Goal: Task Accomplishment & Management: Manage account settings

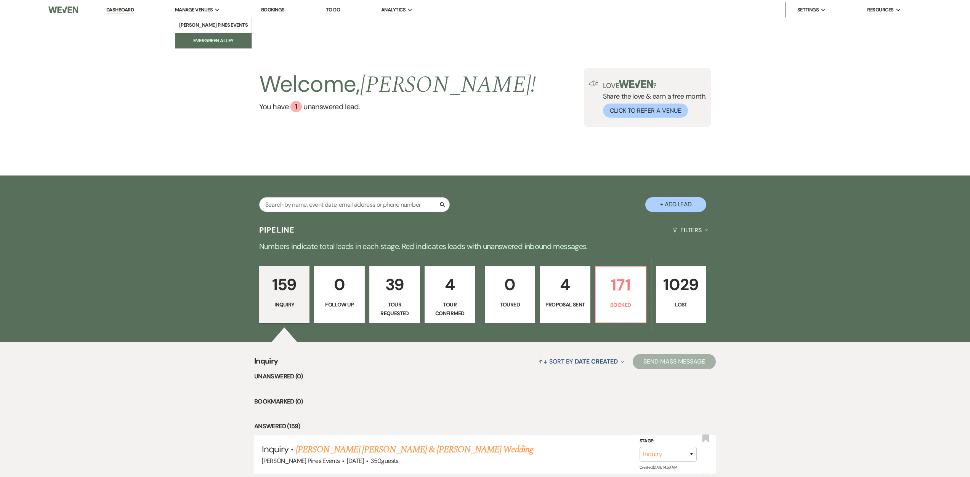
click at [220, 39] on li "Evergreen Alley" at bounding box center [213, 41] width 69 height 8
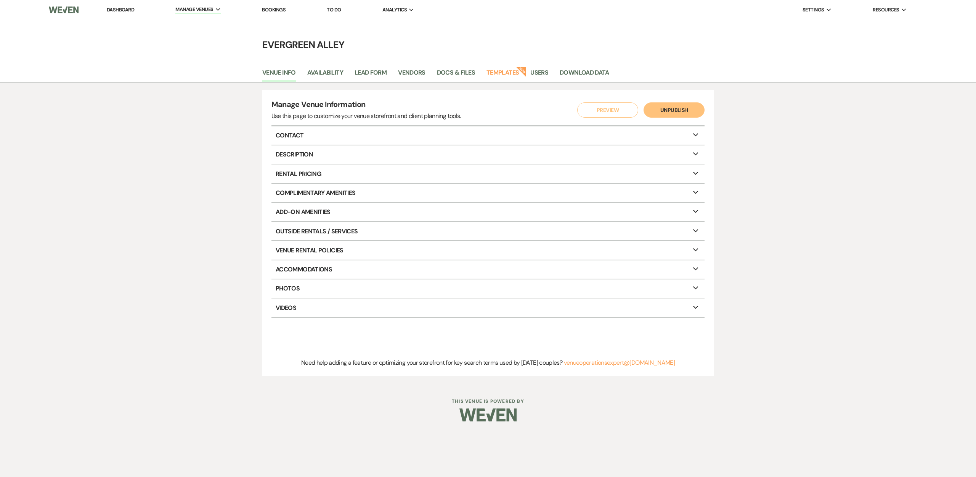
click at [127, 11] on link "Dashboard" at bounding box center [120, 9] width 27 height 6
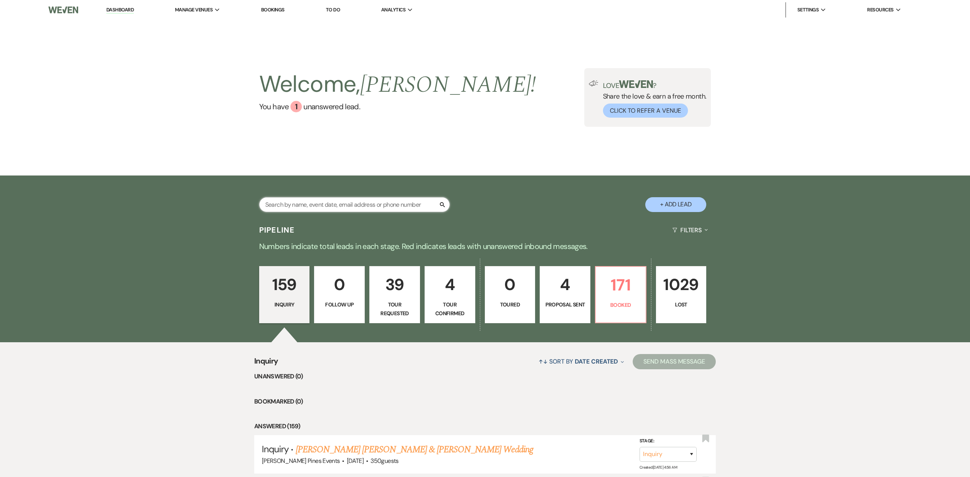
click at [351, 204] on input "text" at bounding box center [354, 204] width 191 height 15
type input "[PERSON_NAME]"
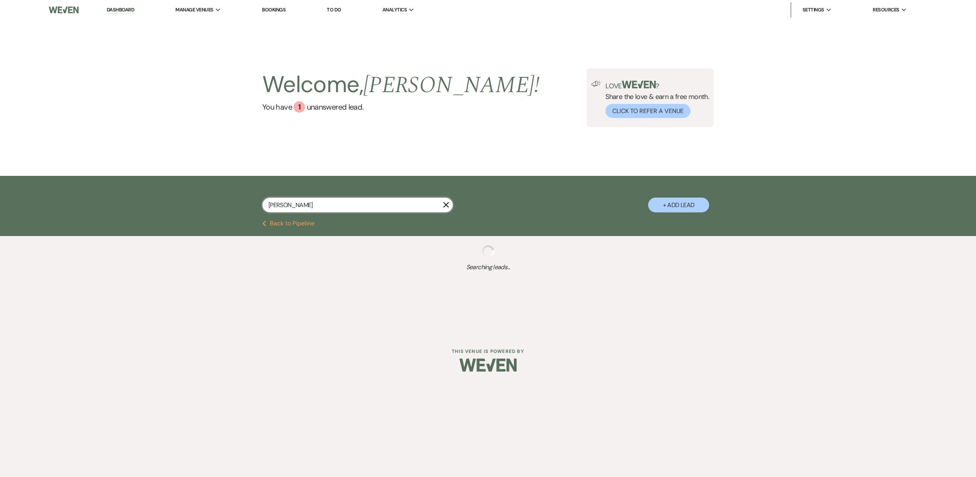
select select "8"
select select "6"
select select "8"
select select "5"
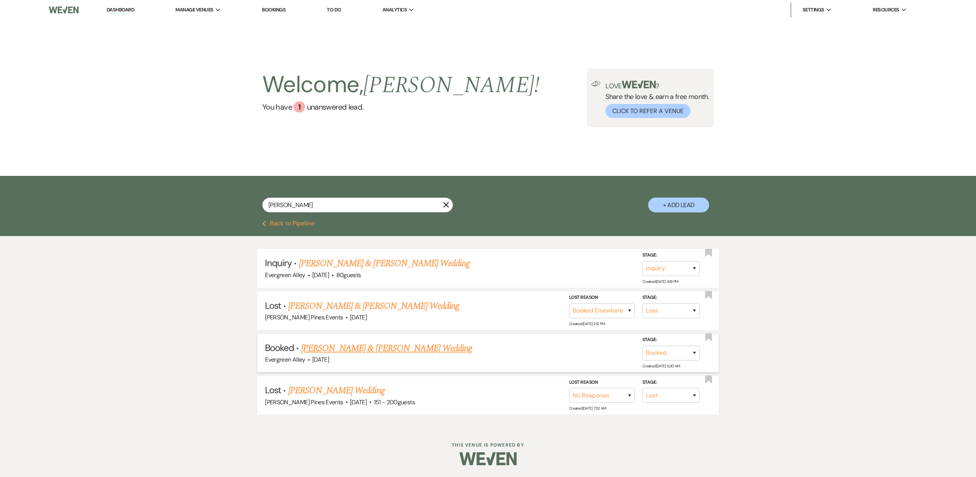
click at [407, 348] on link "[PERSON_NAME] & [PERSON_NAME] Wedding" at bounding box center [386, 349] width 171 height 14
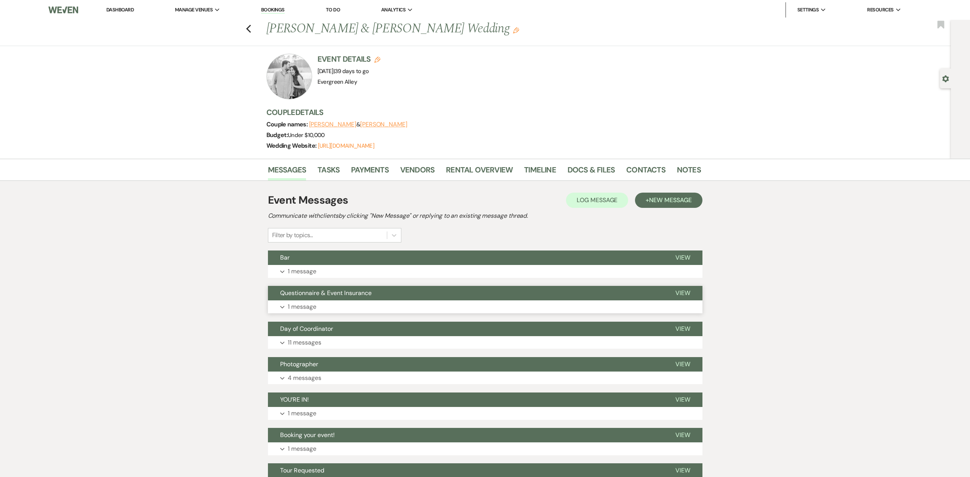
click at [317, 308] on button "Expand 1 message" at bounding box center [485, 307] width 434 height 13
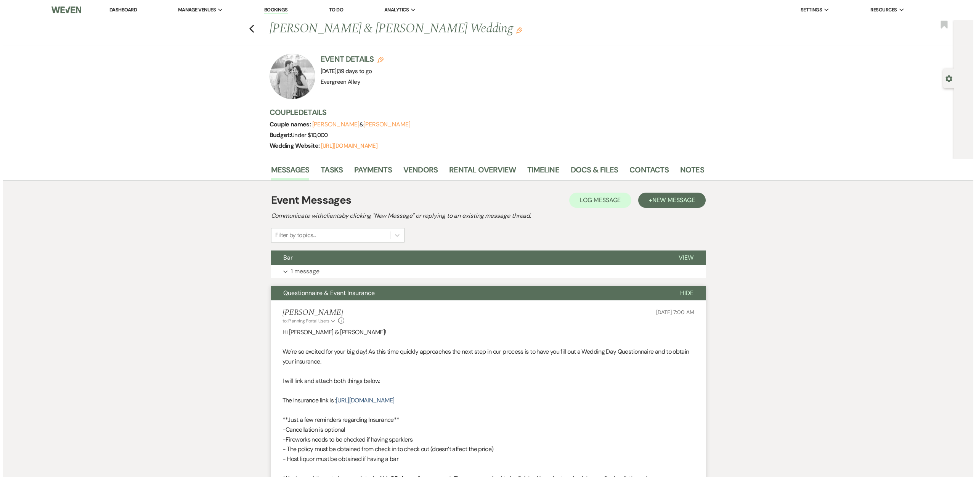
scroll to position [191, 0]
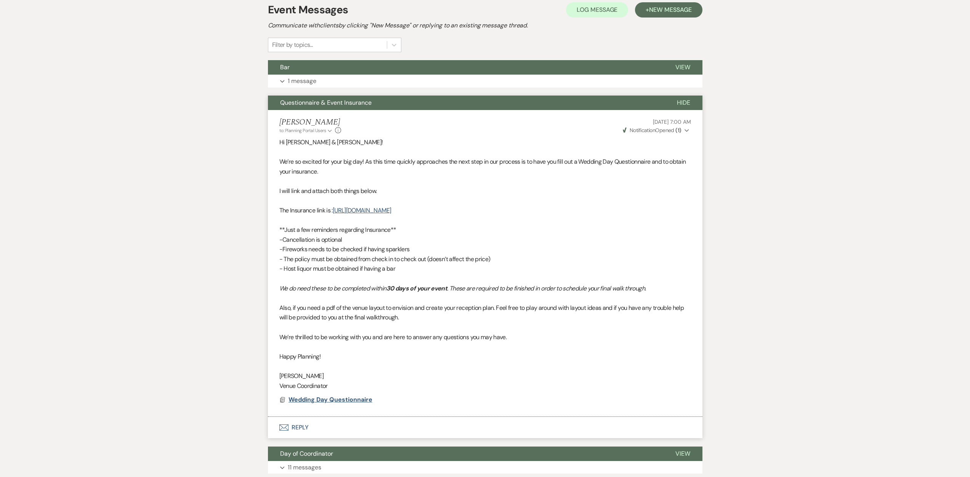
click at [313, 397] on span "Wedding Day Questionnaire" at bounding box center [330, 400] width 84 height 8
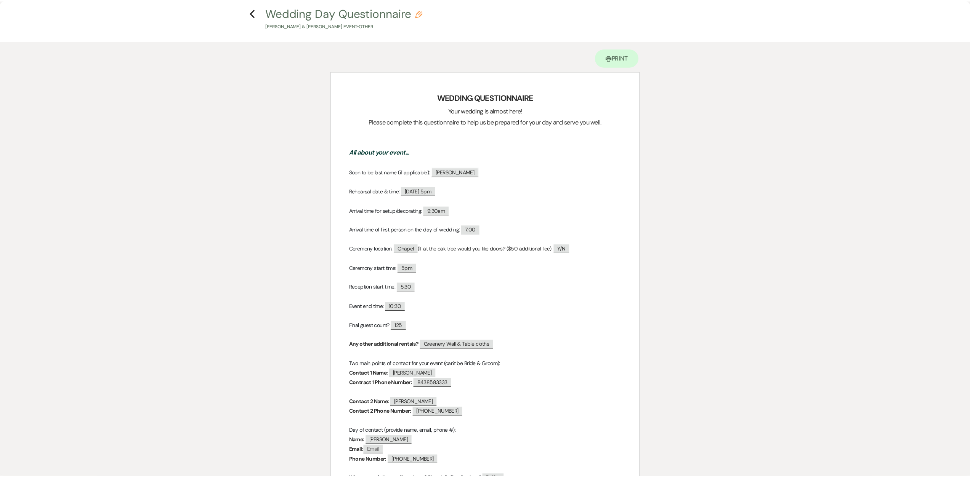
scroll to position [0, 0]
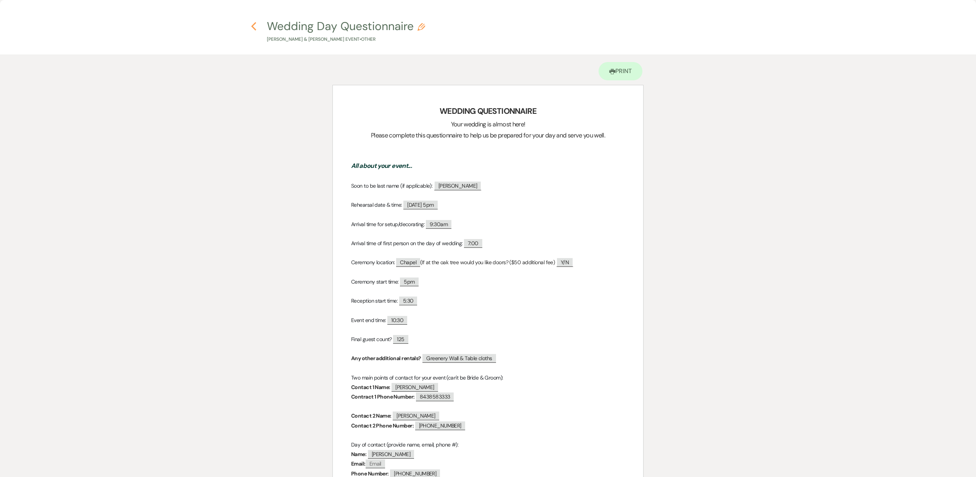
click at [256, 29] on icon "Previous" at bounding box center [254, 26] width 6 height 9
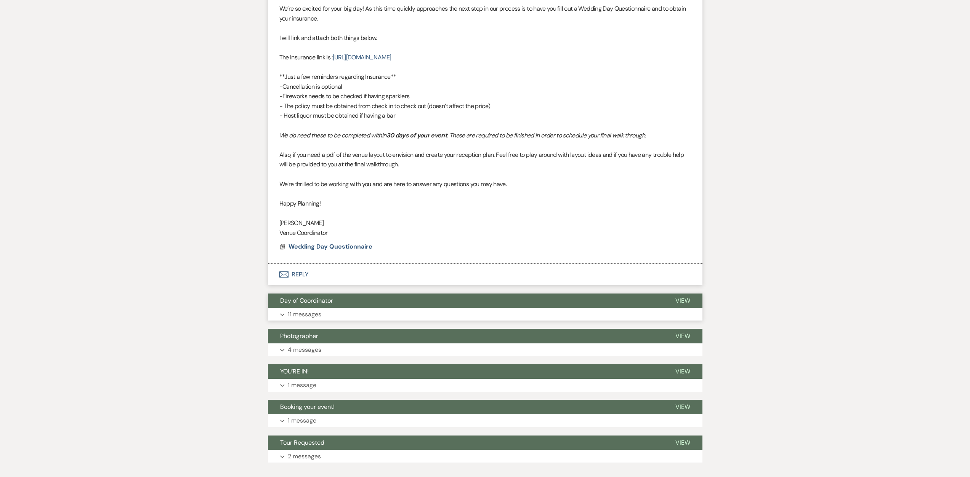
scroll to position [390, 0]
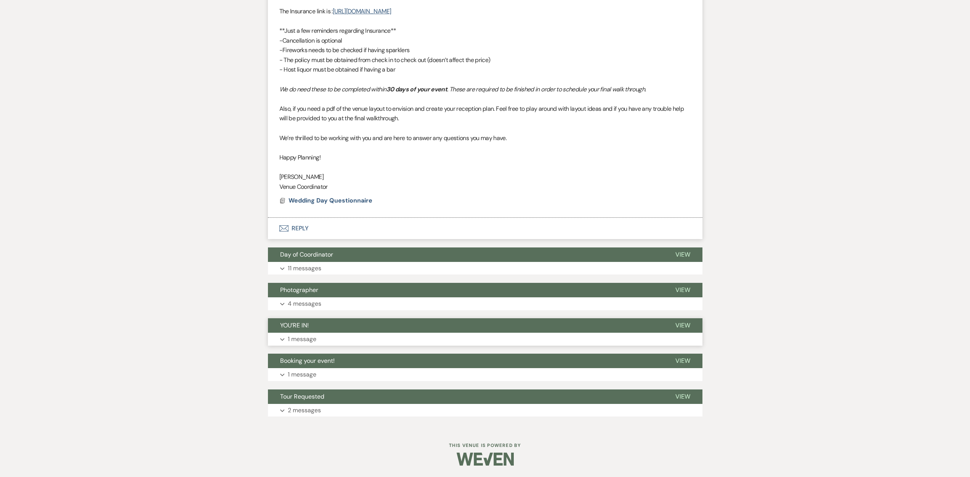
click at [295, 341] on p "1 message" at bounding box center [302, 340] width 29 height 10
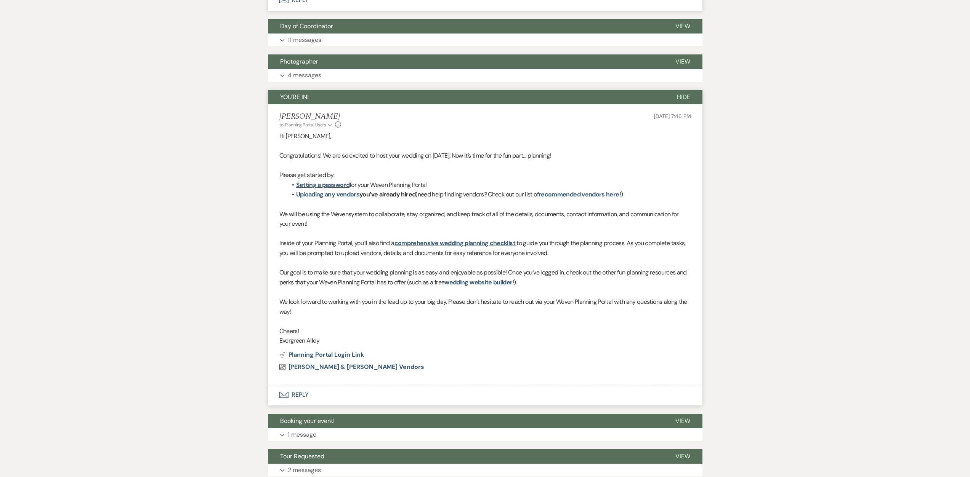
scroll to position [678, 0]
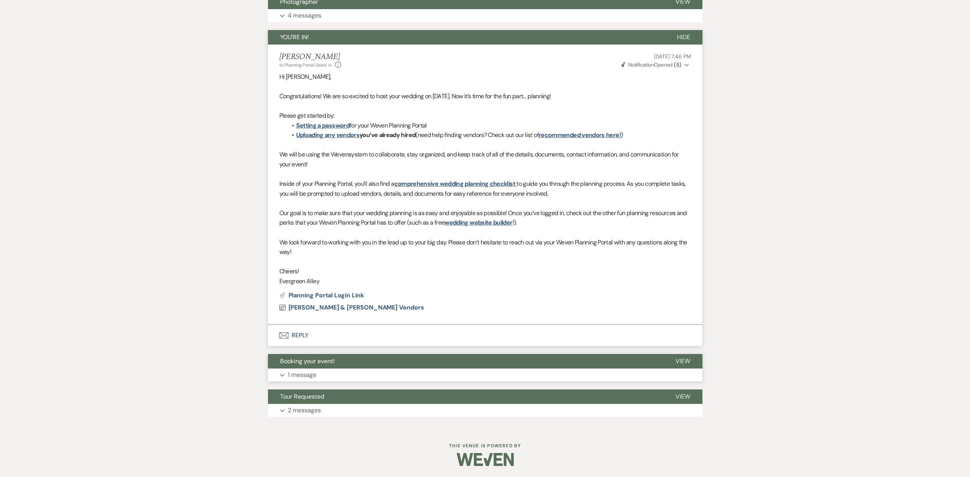
click at [314, 378] on p "1 message" at bounding box center [302, 375] width 29 height 10
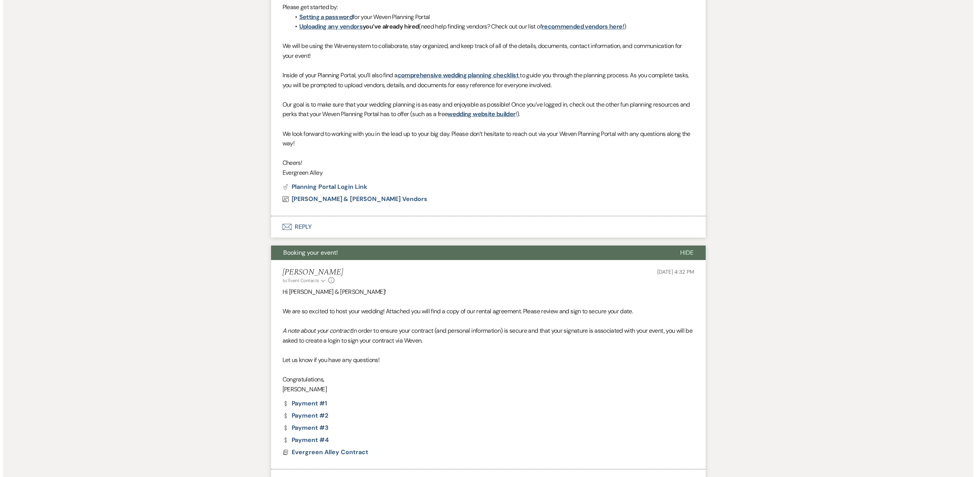
scroll to position [896, 0]
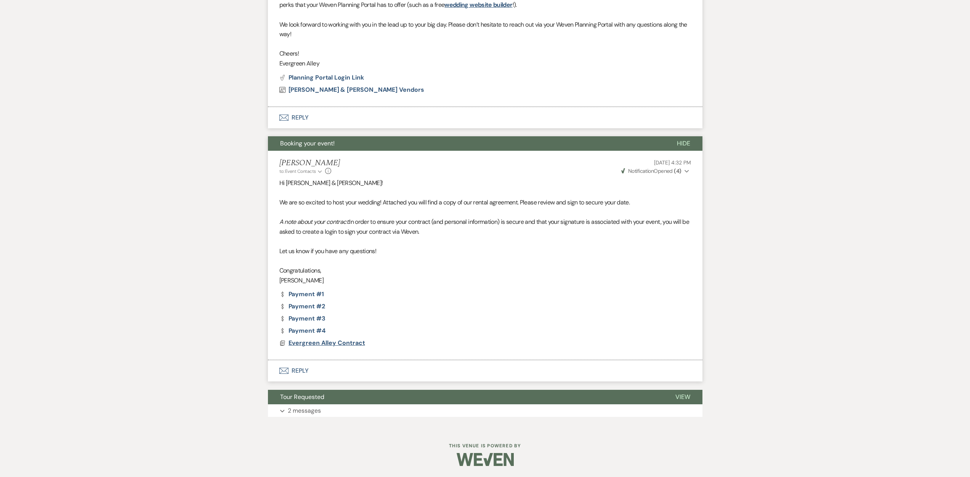
click at [309, 345] on span "Evergreen Alley Contract" at bounding box center [326, 343] width 77 height 8
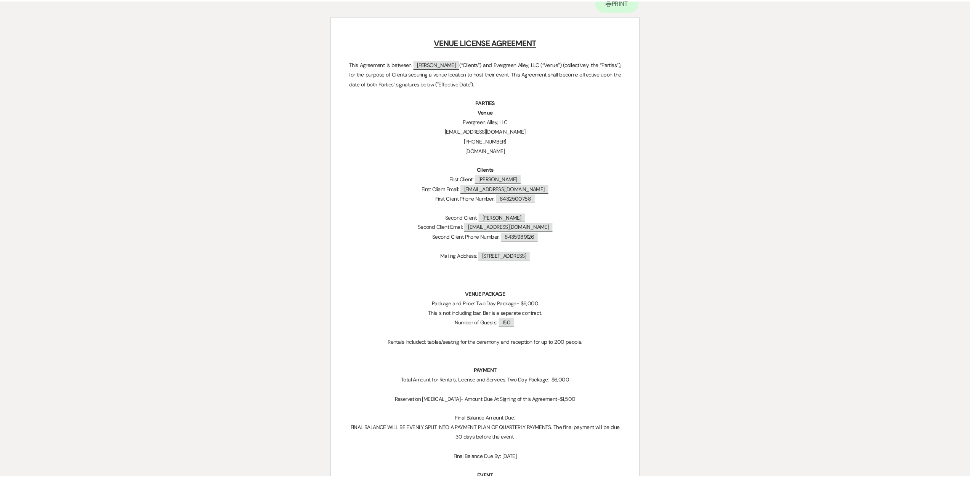
scroll to position [0, 0]
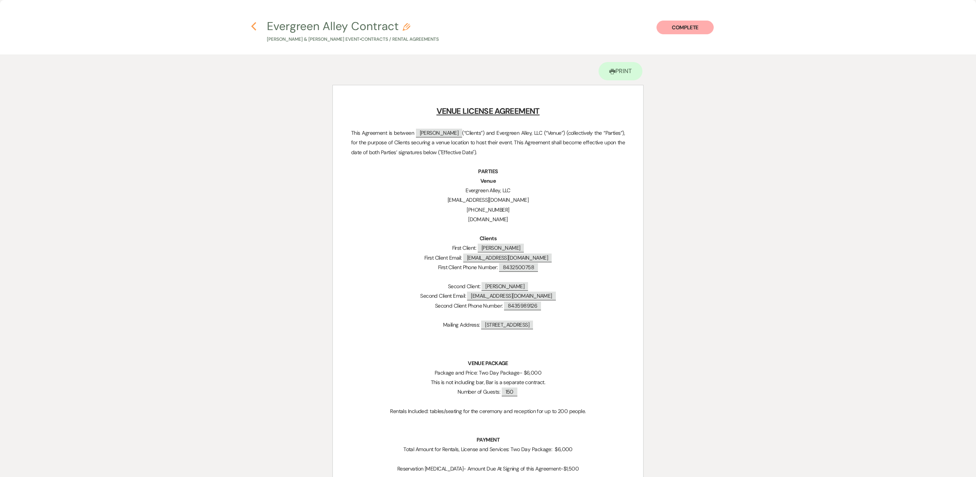
click at [252, 28] on icon "Previous" at bounding box center [254, 26] width 6 height 9
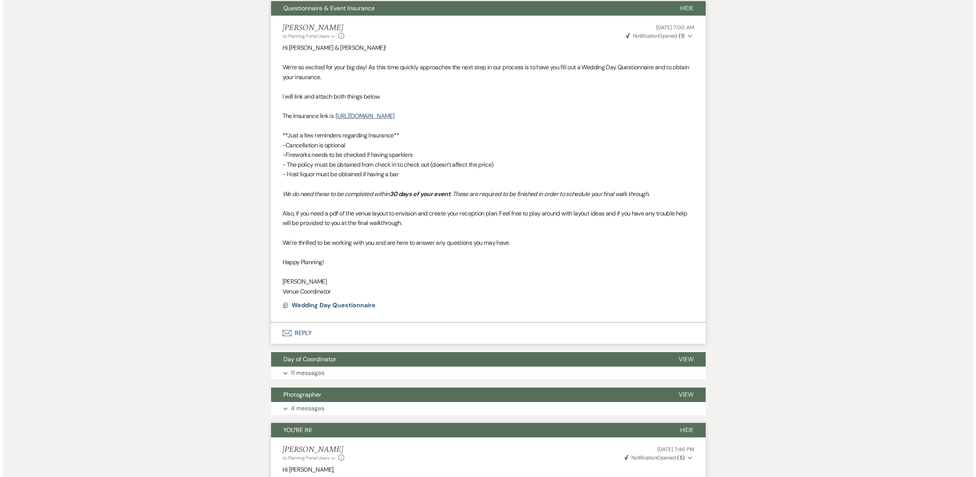
scroll to position [287, 0]
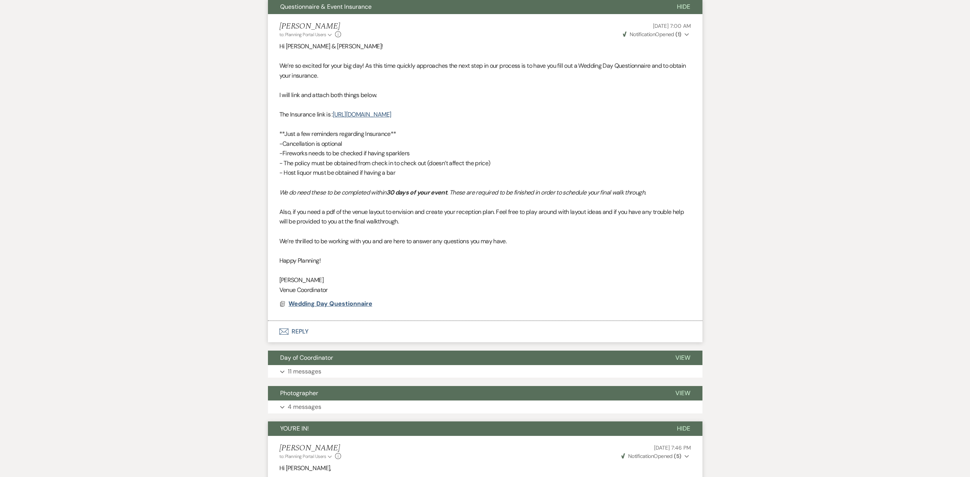
click at [355, 307] on span "Wedding Day Questionnaire" at bounding box center [330, 304] width 84 height 8
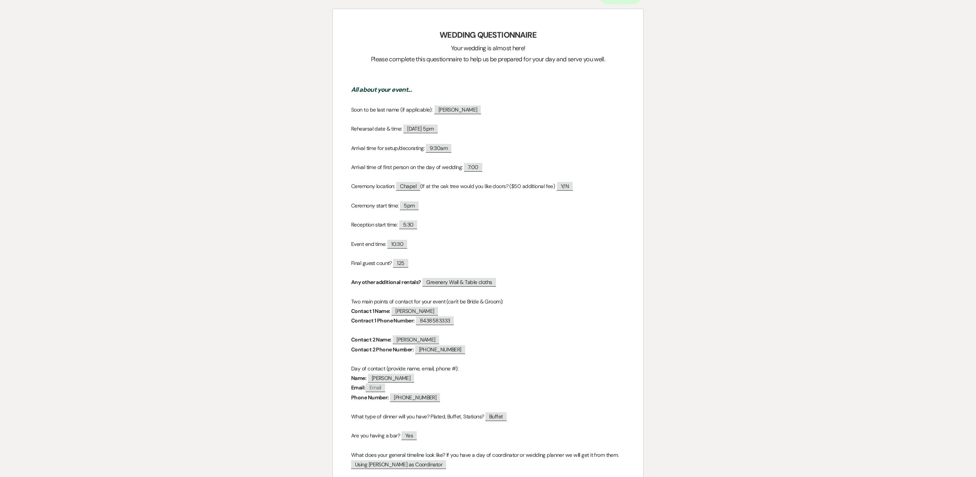
scroll to position [114, 0]
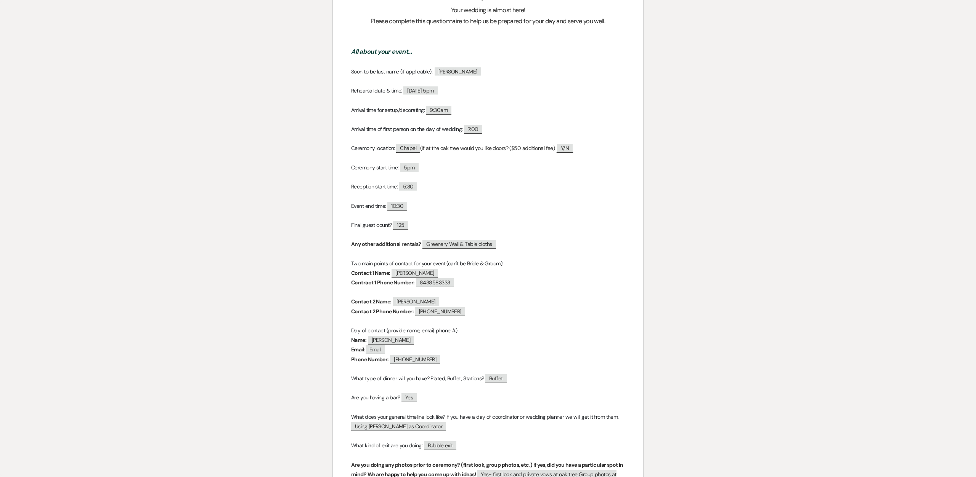
drag, startPoint x: 496, startPoint y: 246, endPoint x: 421, endPoint y: 242, distance: 74.4
click at [421, 242] on span "Greenery Wall & Table cloths" at bounding box center [458, 244] width 75 height 9
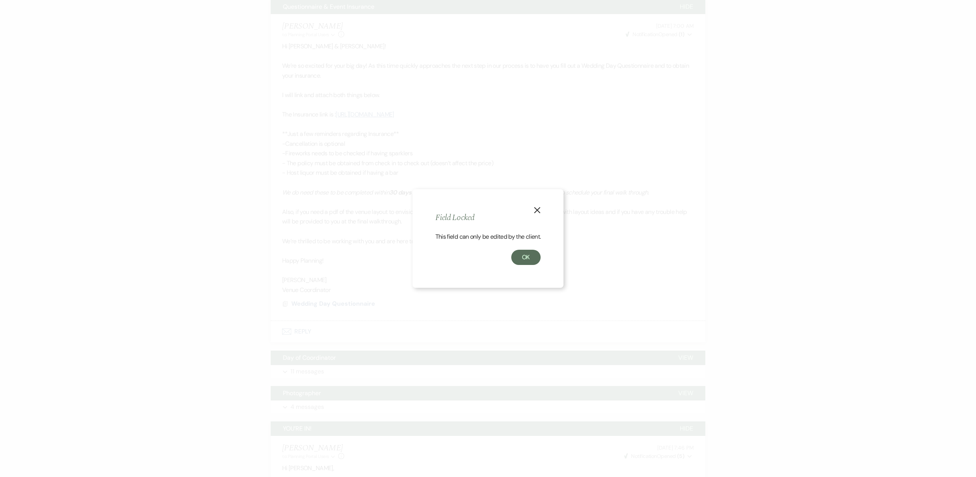
click at [538, 207] on icon "X" at bounding box center [537, 210] width 7 height 7
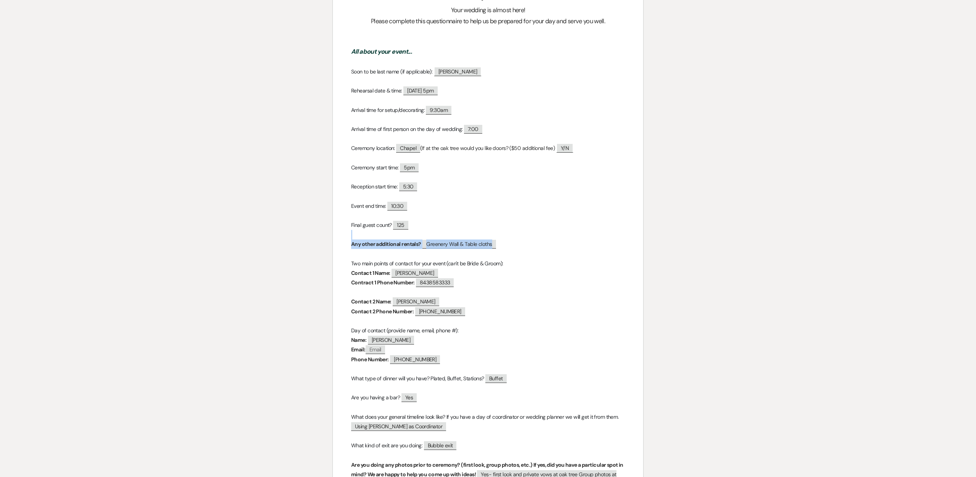
drag, startPoint x: 502, startPoint y: 244, endPoint x: 356, endPoint y: 235, distance: 145.4
click at [356, 235] on div "WEDDING QUESTIONNAIRE Your wedding is almost here! Please complete this questio…" at bounding box center [488, 455] width 310 height 969
click at [500, 239] on p at bounding box center [488, 235] width 274 height 10
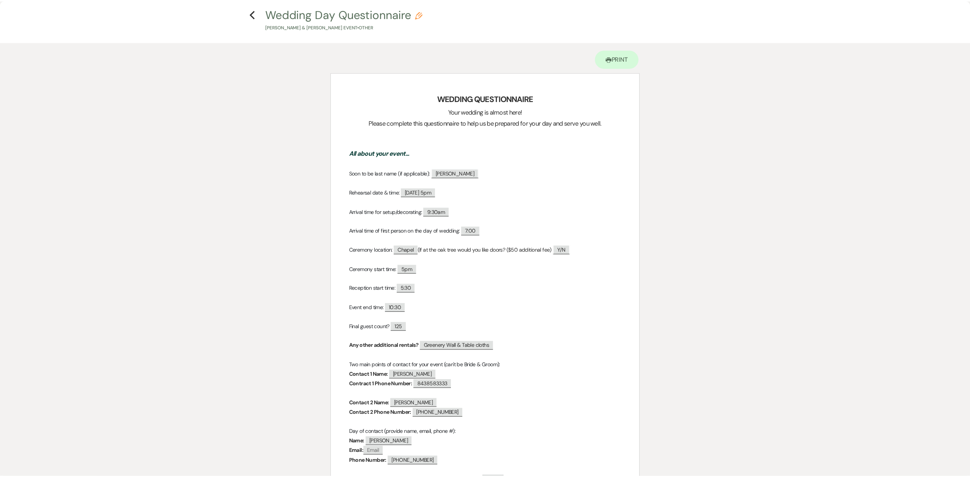
scroll to position [0, 0]
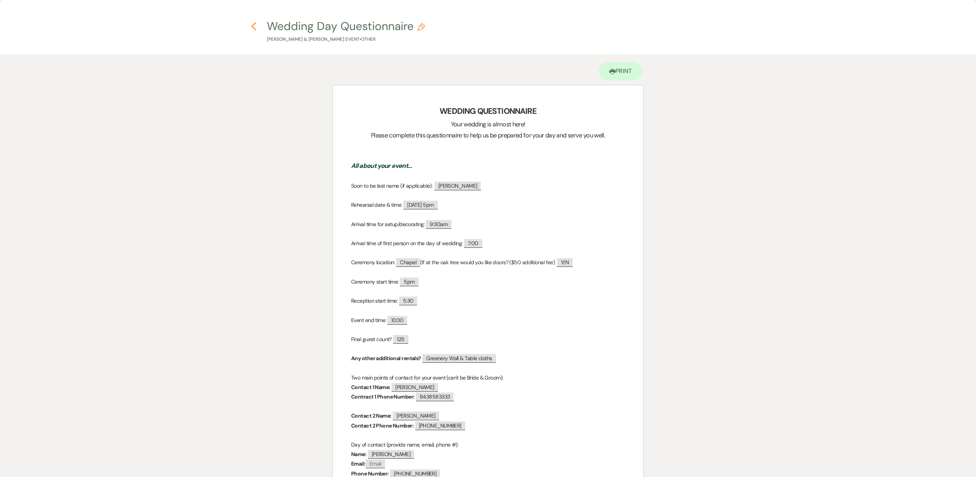
click at [256, 25] on icon "Previous" at bounding box center [254, 26] width 6 height 9
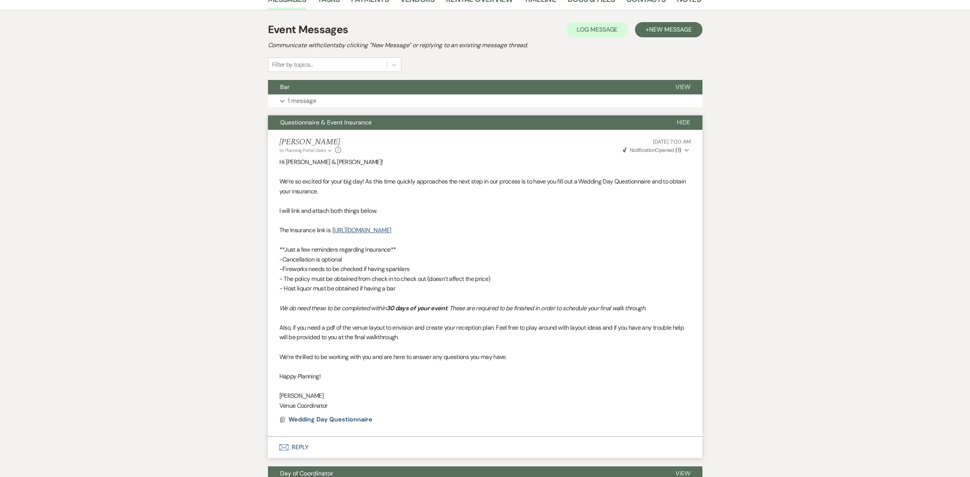
scroll to position [76, 0]
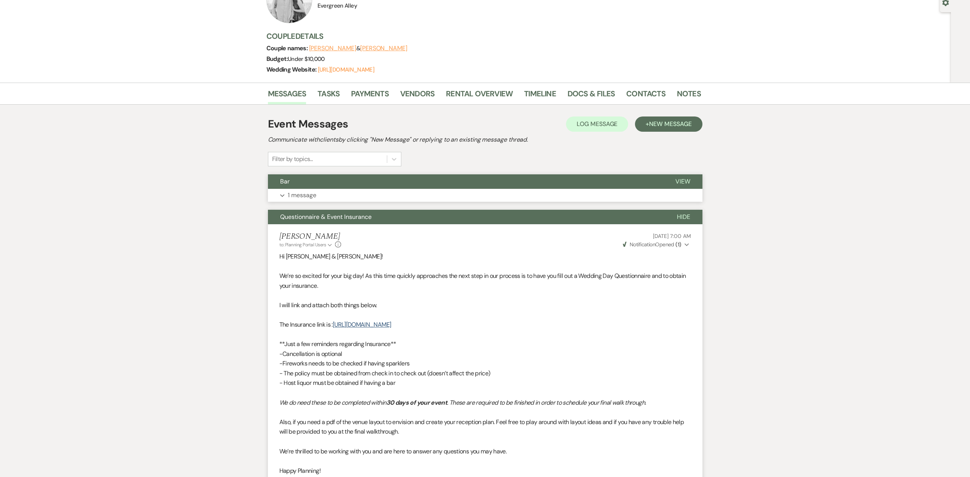
click at [302, 195] on p "1 message" at bounding box center [302, 196] width 29 height 10
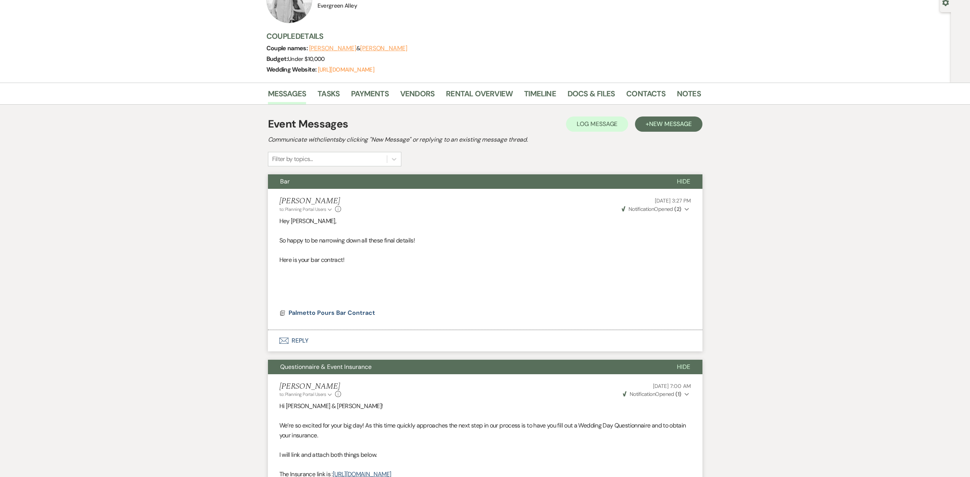
click at [285, 186] on button "Bar" at bounding box center [466, 182] width 397 height 14
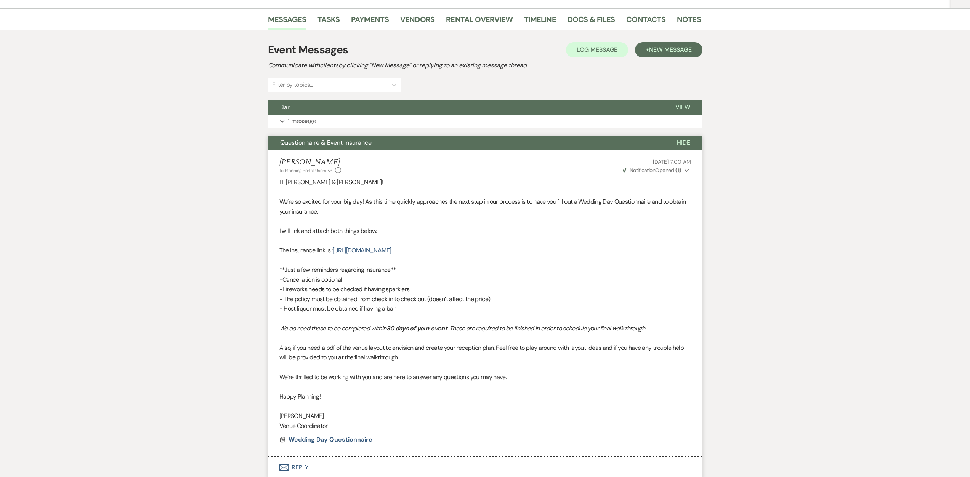
scroll to position [0, 0]
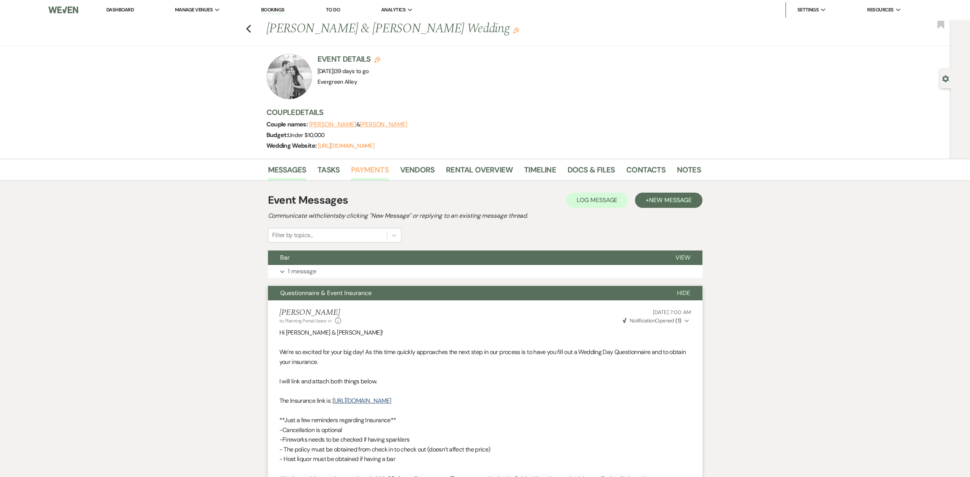
click at [374, 171] on link "Payments" at bounding box center [370, 172] width 38 height 17
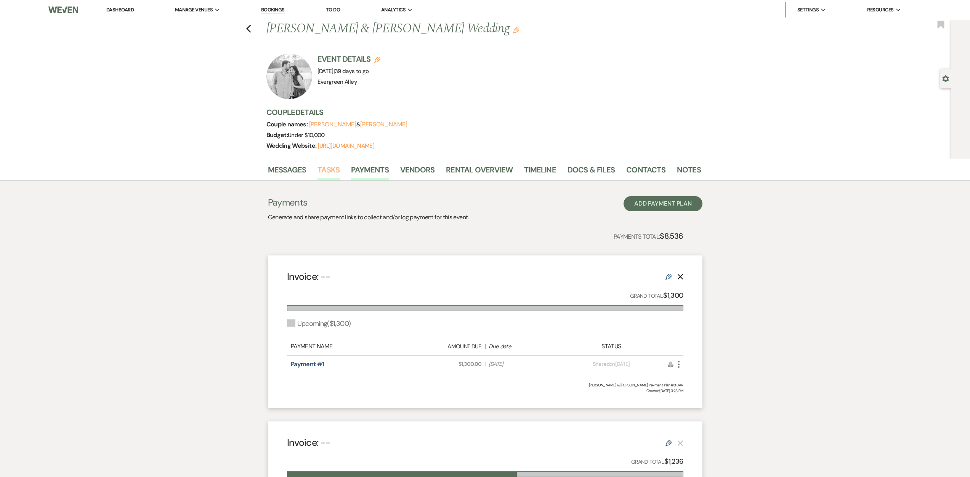
click at [324, 163] on li "Tasks" at bounding box center [334, 171] width 34 height 18
click at [323, 167] on link "Tasks" at bounding box center [328, 172] width 22 height 17
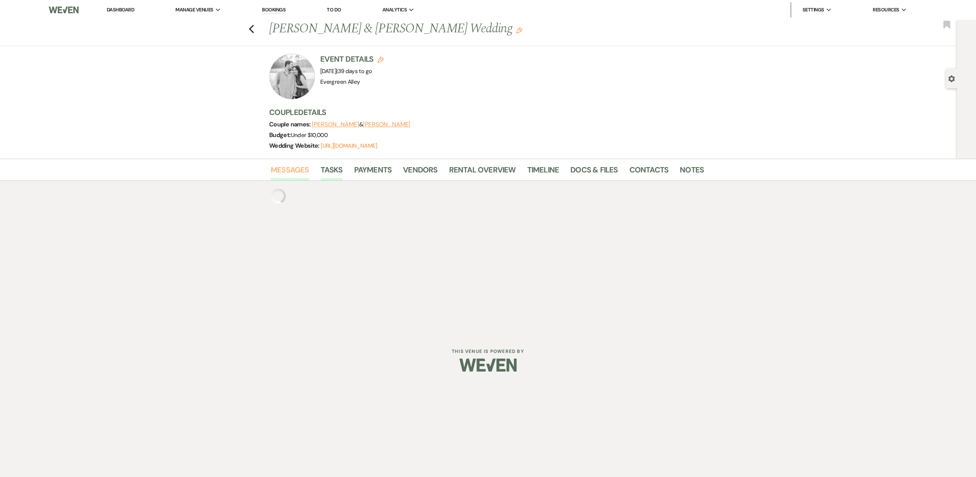
click at [303, 171] on link "Messages" at bounding box center [290, 172] width 38 height 17
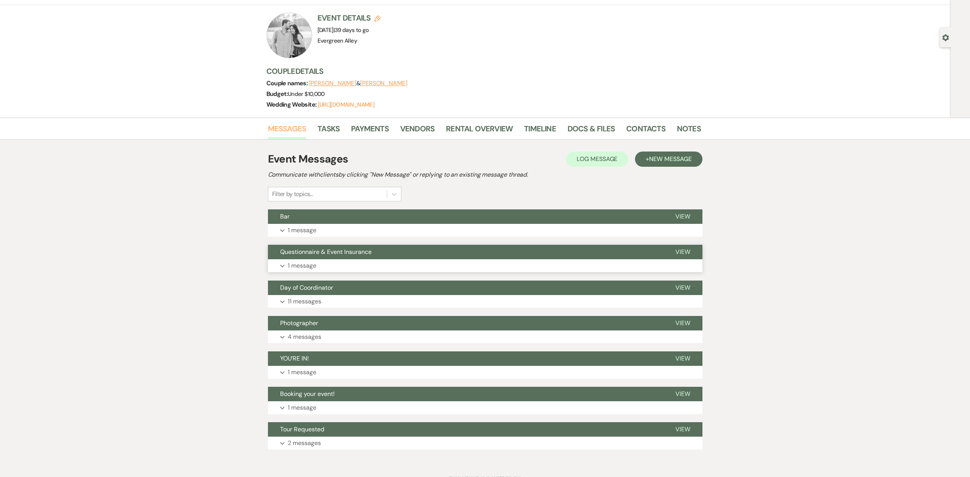
scroll to position [74, 0]
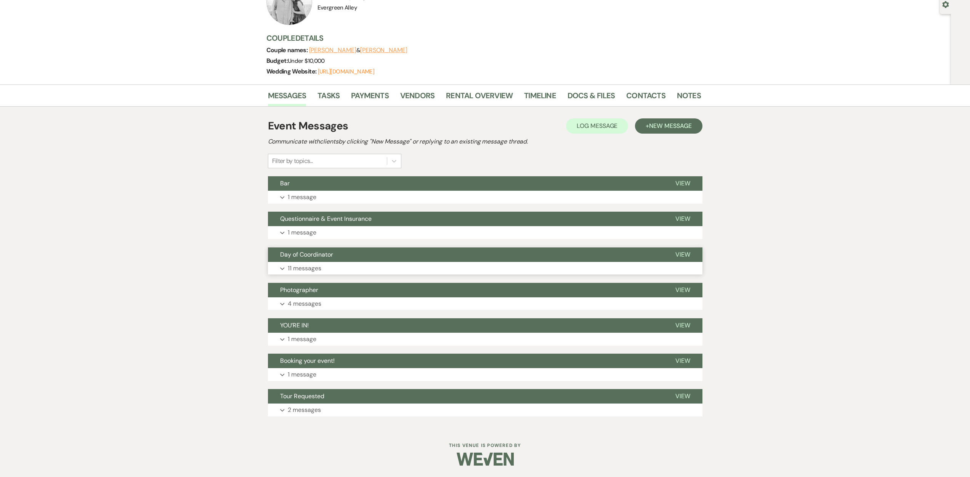
click at [316, 267] on p "11 messages" at bounding box center [305, 269] width 34 height 10
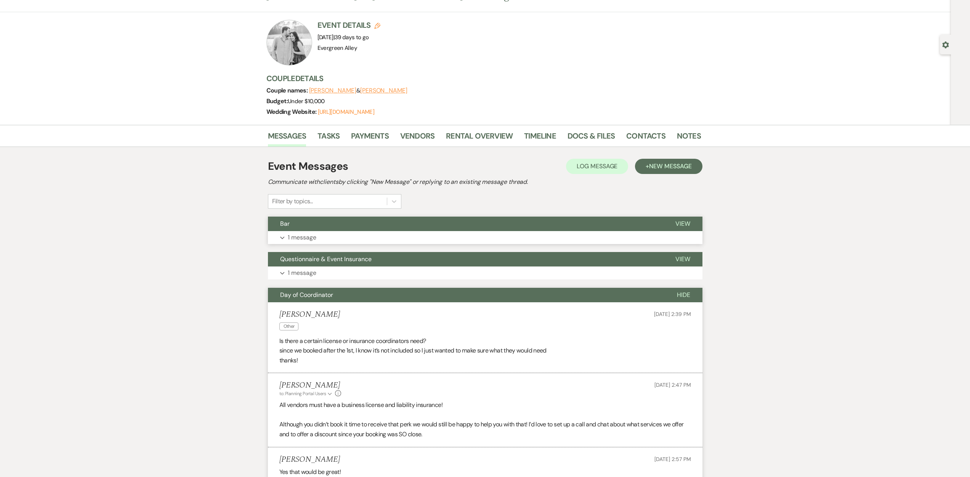
scroll to position [0, 0]
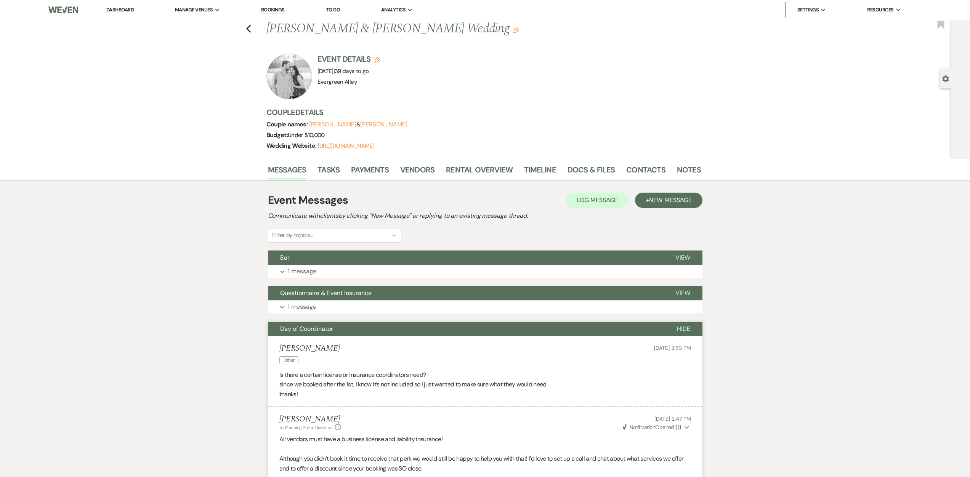
click at [319, 329] on span "Day of Coordinator" at bounding box center [306, 329] width 53 height 8
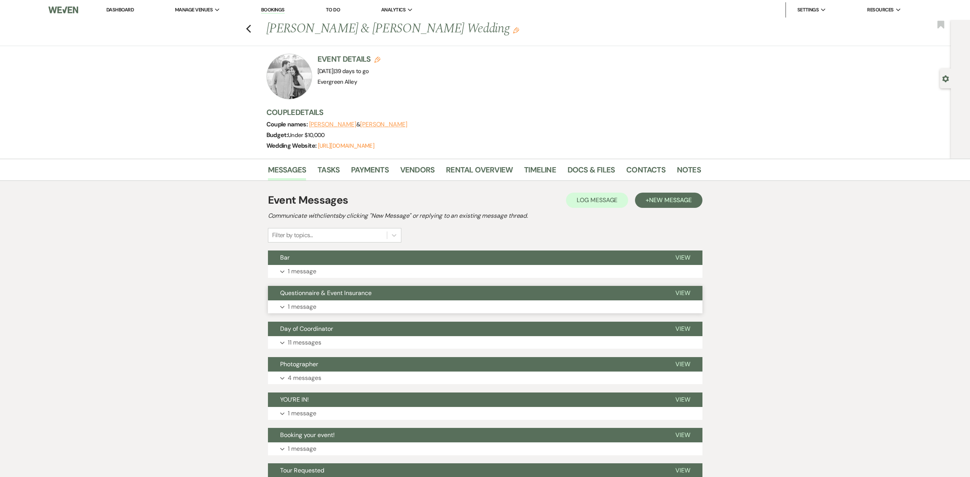
click at [302, 309] on p "1 message" at bounding box center [302, 307] width 29 height 10
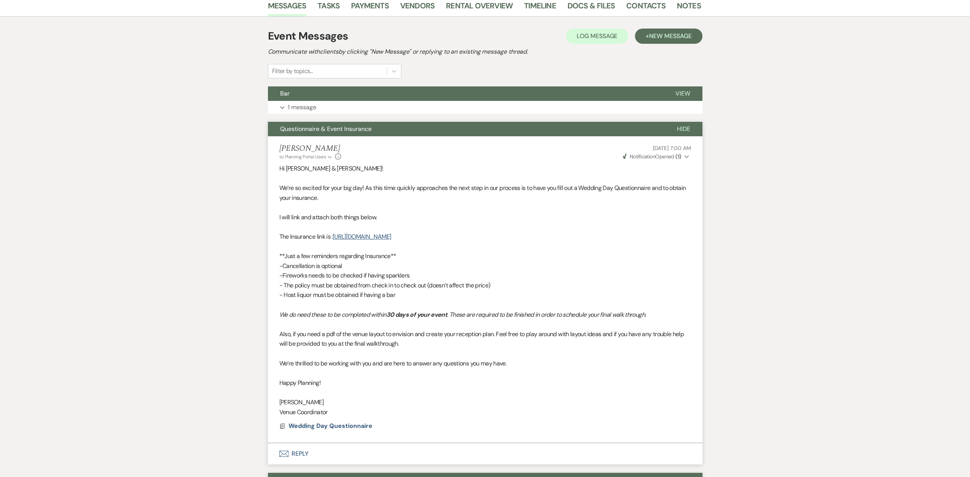
scroll to position [47, 0]
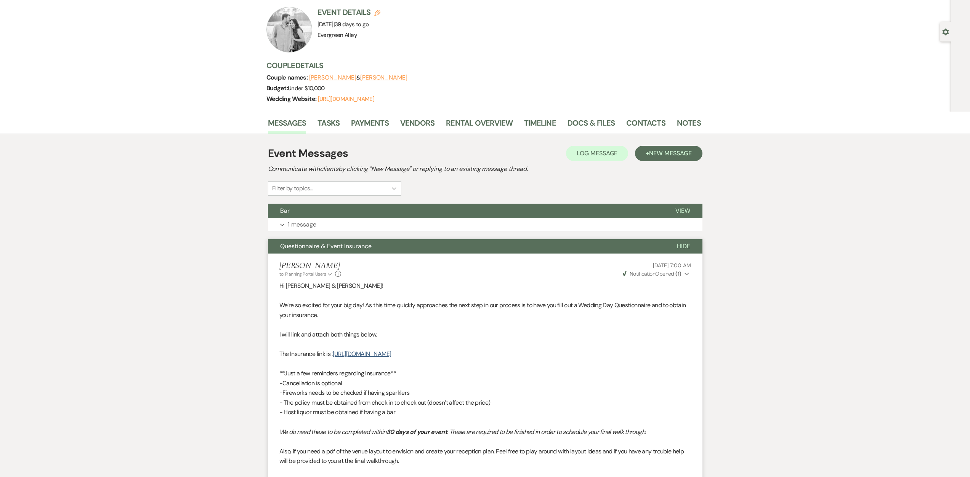
click at [341, 251] on button "Questionnaire & Event Insurance" at bounding box center [466, 246] width 397 height 14
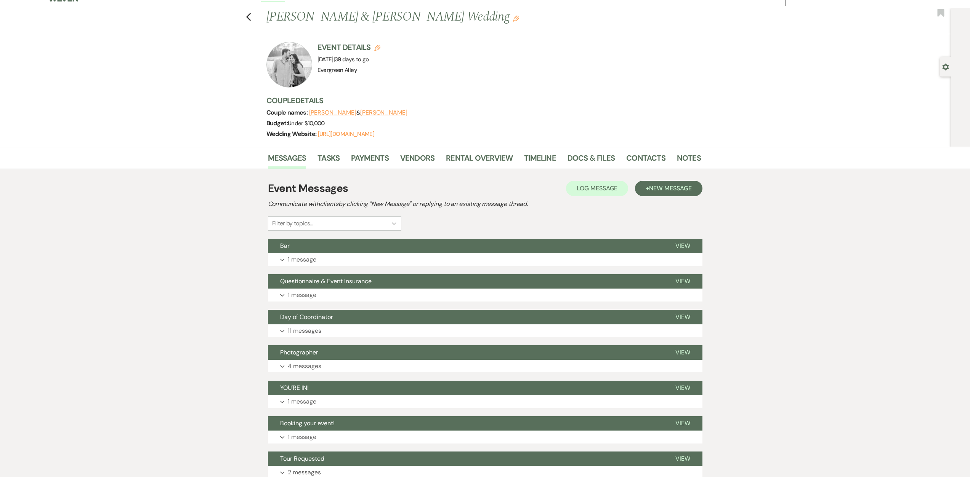
scroll to position [0, 0]
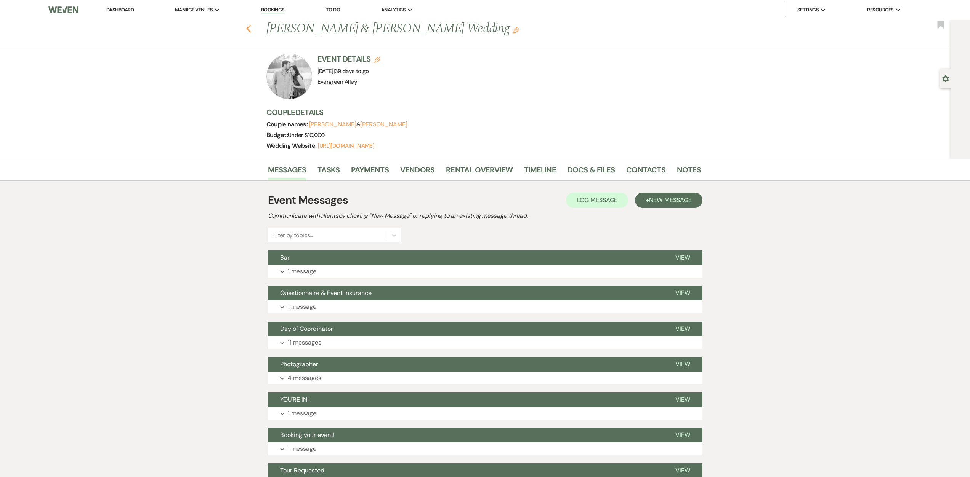
click at [250, 30] on use "button" at bounding box center [248, 29] width 5 height 8
select select "8"
select select "6"
select select "8"
select select "5"
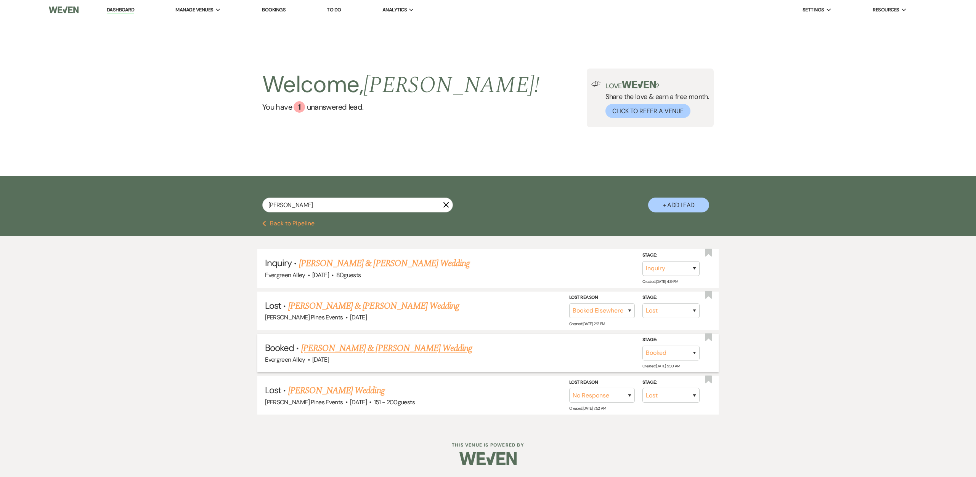
click at [429, 352] on link "[PERSON_NAME] & [PERSON_NAME] Wedding" at bounding box center [386, 349] width 171 height 14
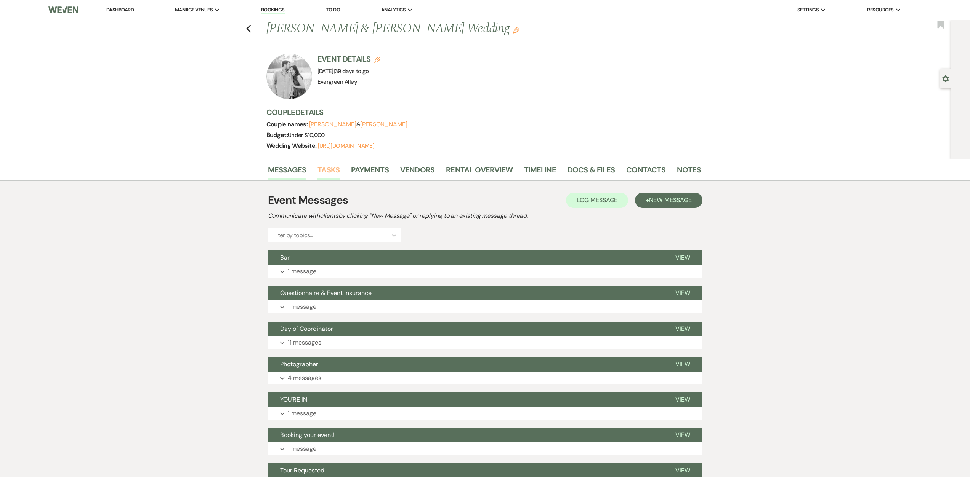
click at [336, 172] on link "Tasks" at bounding box center [328, 172] width 22 height 17
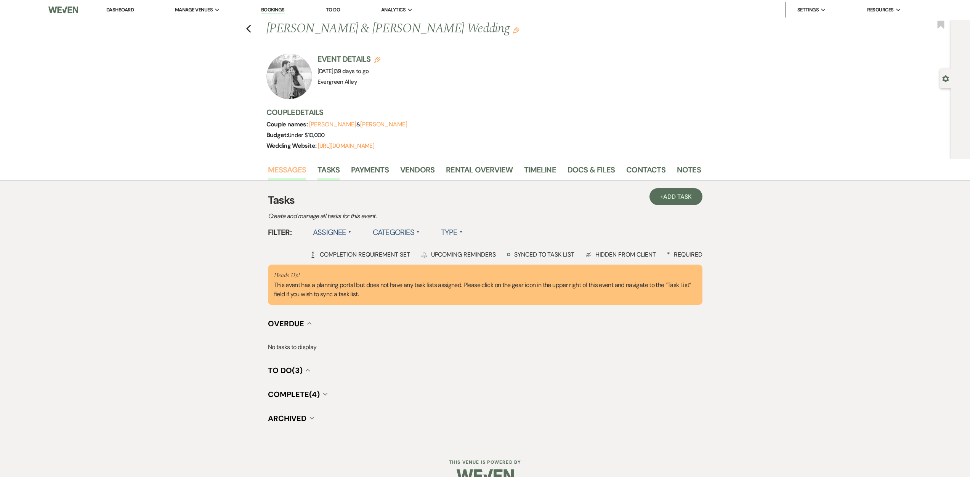
click at [296, 173] on link "Messages" at bounding box center [287, 172] width 38 height 17
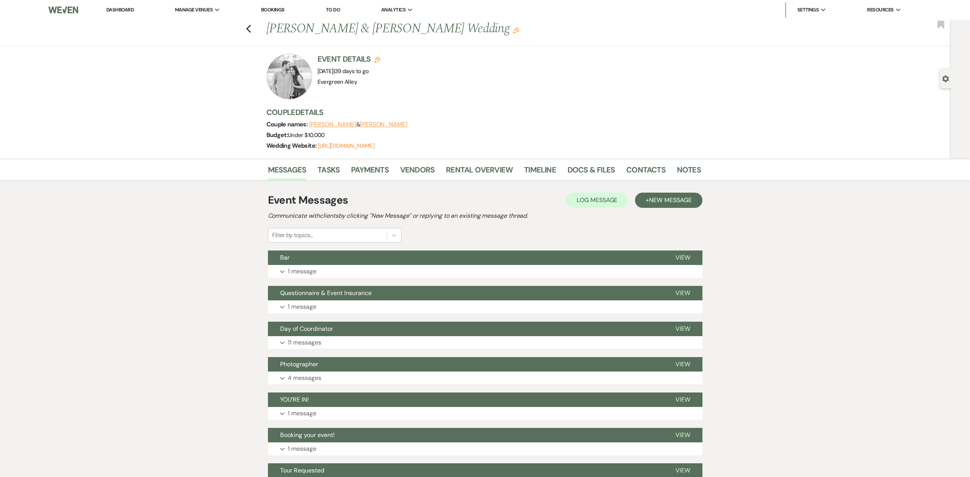
click at [342, 173] on li "Tasks" at bounding box center [334, 171] width 34 height 18
click at [334, 172] on link "Tasks" at bounding box center [328, 172] width 22 height 17
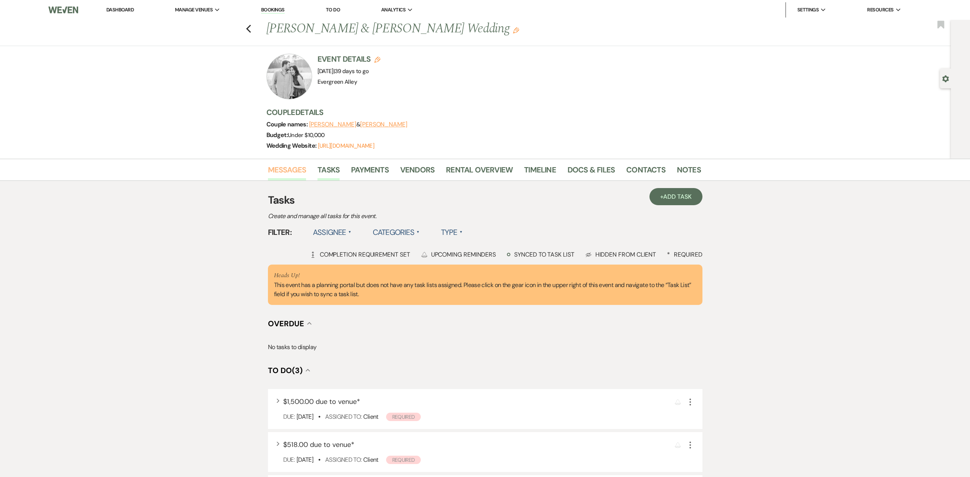
click at [296, 175] on link "Messages" at bounding box center [287, 172] width 38 height 17
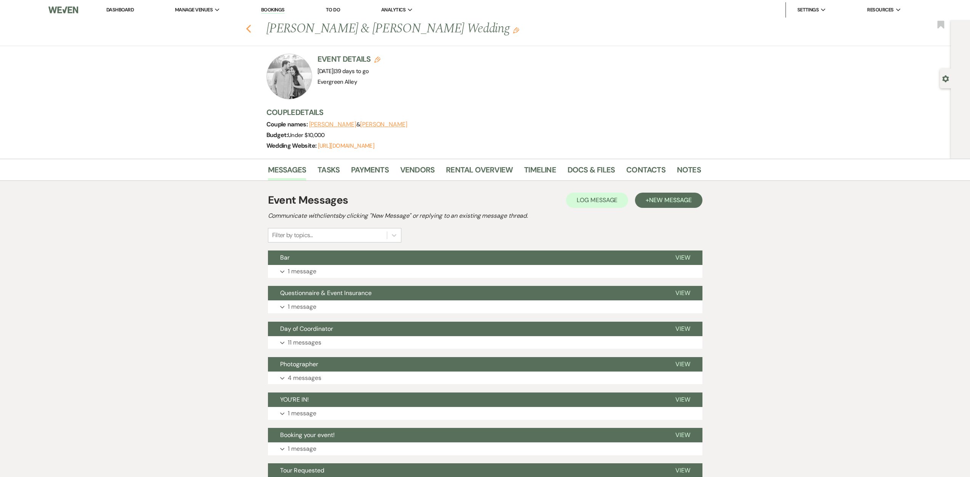
click at [252, 29] on icon "Previous" at bounding box center [249, 28] width 6 height 9
select select "8"
select select "6"
select select "8"
select select "5"
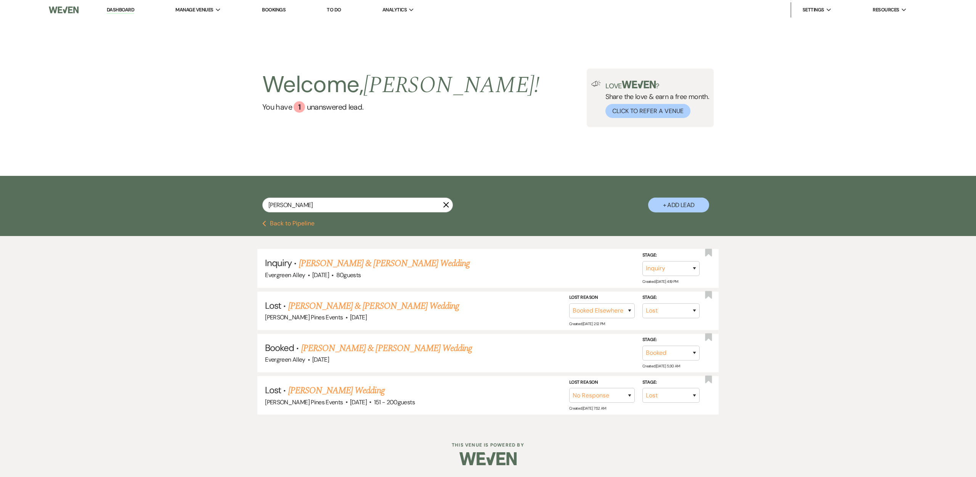
click at [130, 9] on link "Dashboard" at bounding box center [120, 9] width 27 height 7
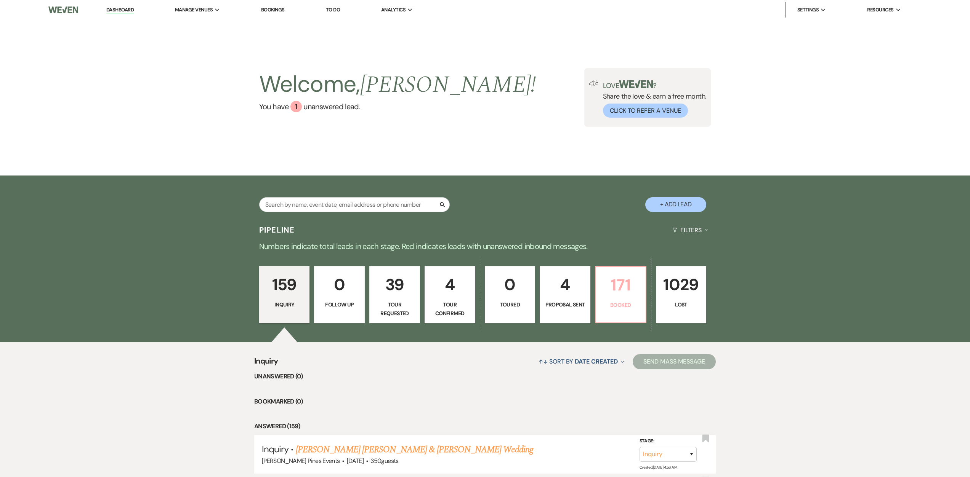
click at [617, 292] on p "171" at bounding box center [620, 285] width 41 height 26
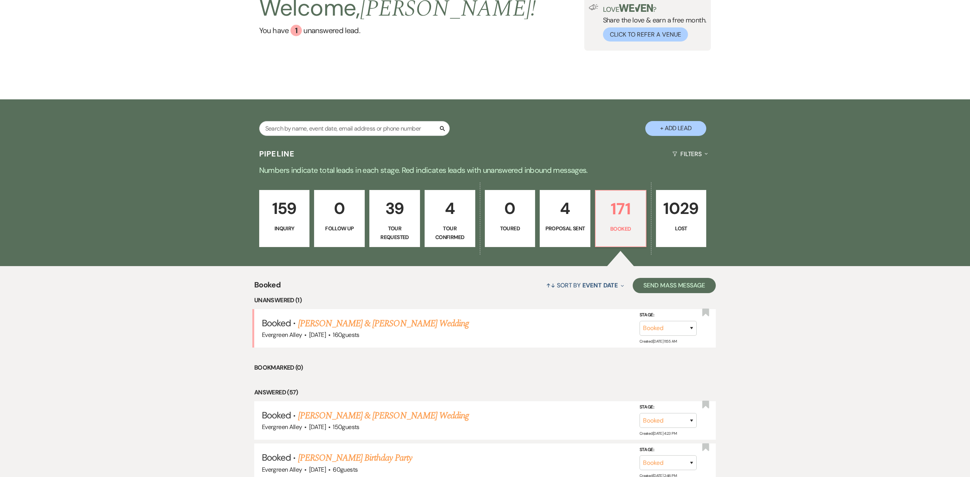
scroll to position [191, 0]
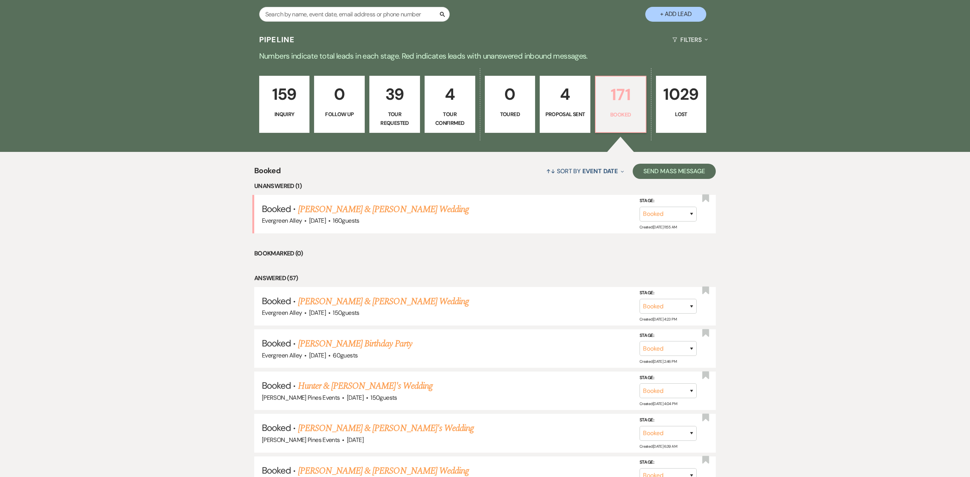
click at [635, 117] on p "Booked" at bounding box center [620, 115] width 41 height 8
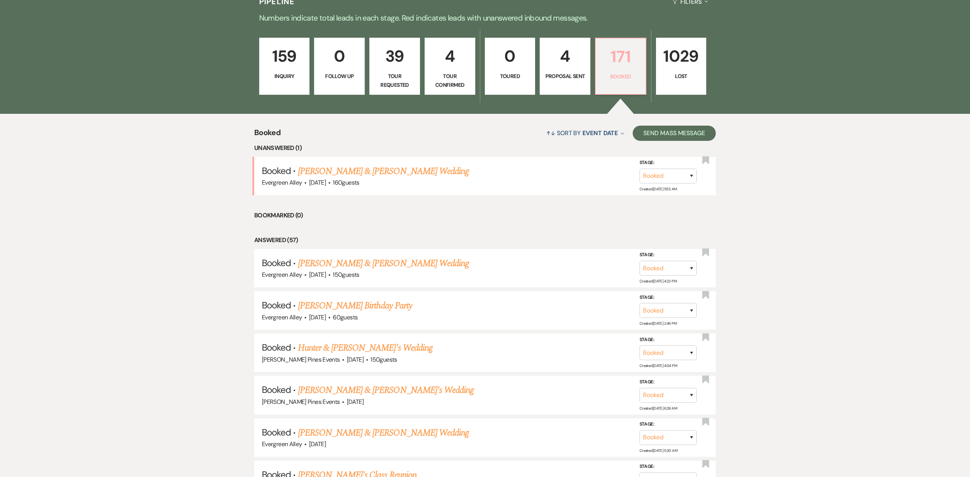
scroll to position [0, 0]
